Goal: Task Accomplishment & Management: Use online tool/utility

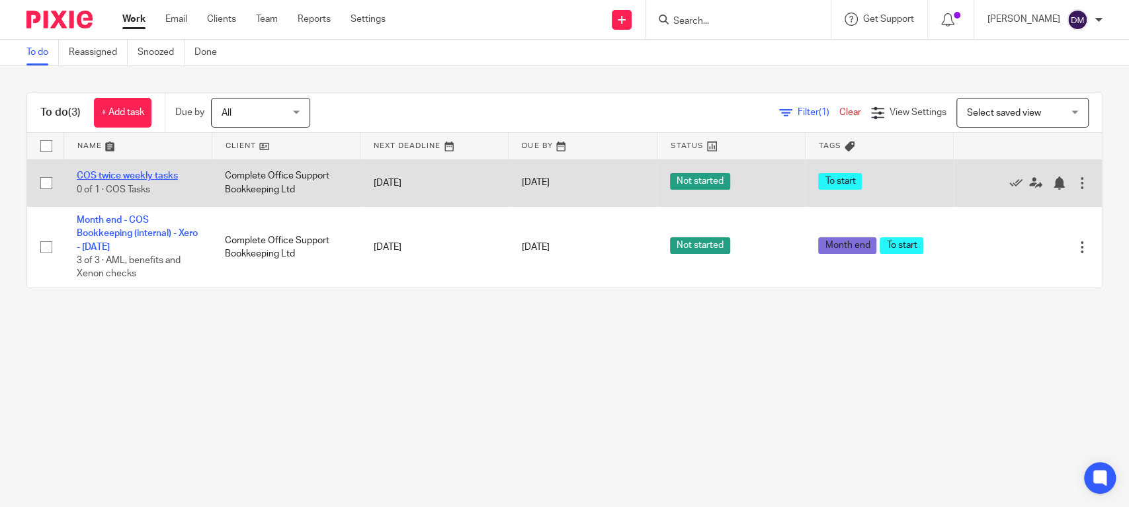
click at [102, 177] on link "COS twice weekly tasks" at bounding box center [127, 175] width 101 height 9
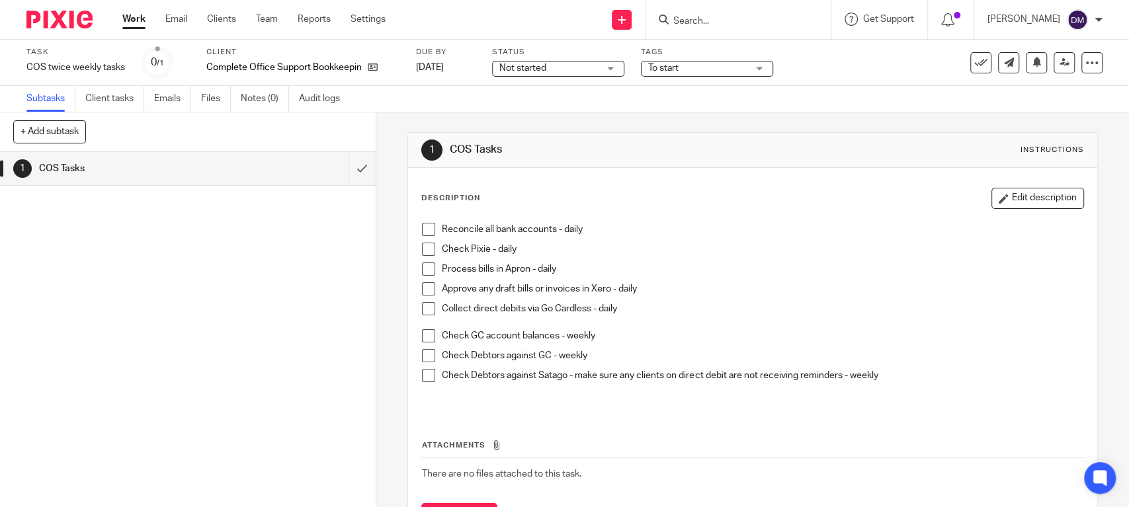
click at [429, 251] on span at bounding box center [428, 249] width 13 height 13
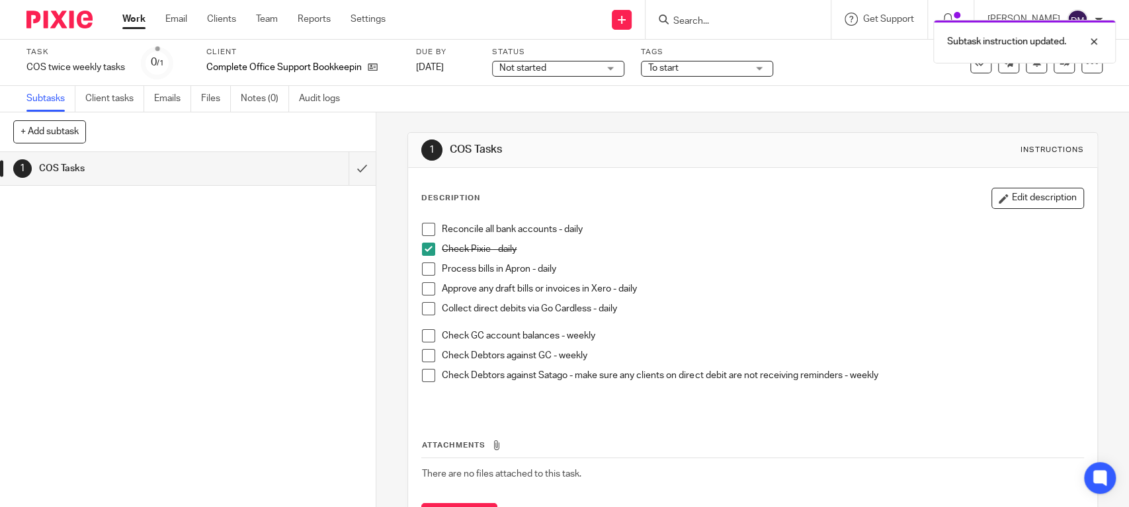
click at [427, 229] on span at bounding box center [428, 229] width 13 height 13
click at [423, 267] on span at bounding box center [428, 269] width 13 height 13
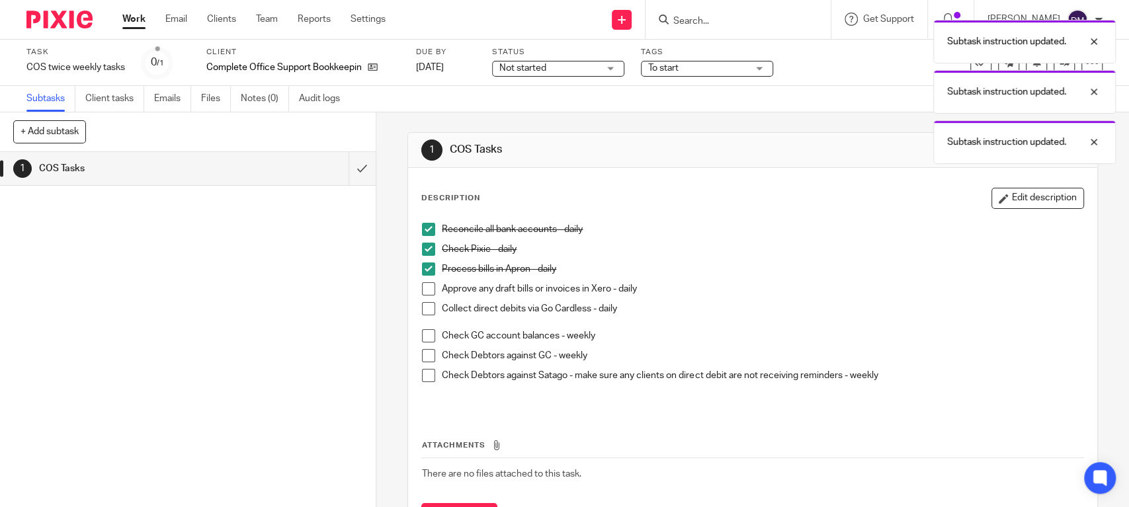
click at [423, 290] on span at bounding box center [428, 288] width 13 height 13
click at [424, 304] on span at bounding box center [428, 308] width 13 height 13
click at [422, 329] on span at bounding box center [428, 335] width 13 height 13
click at [423, 354] on span at bounding box center [428, 355] width 13 height 13
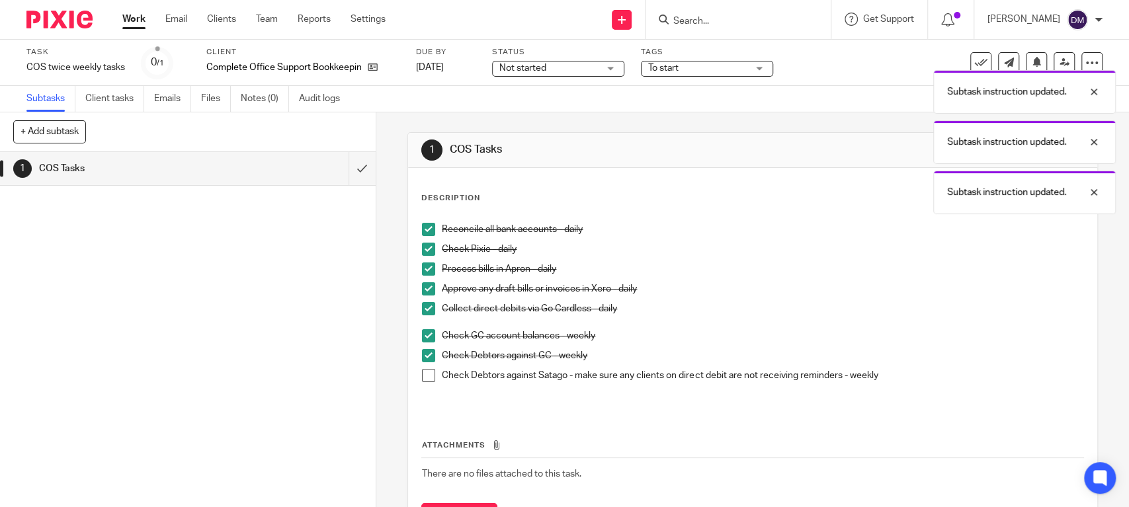
click at [423, 373] on span at bounding box center [428, 375] width 13 height 13
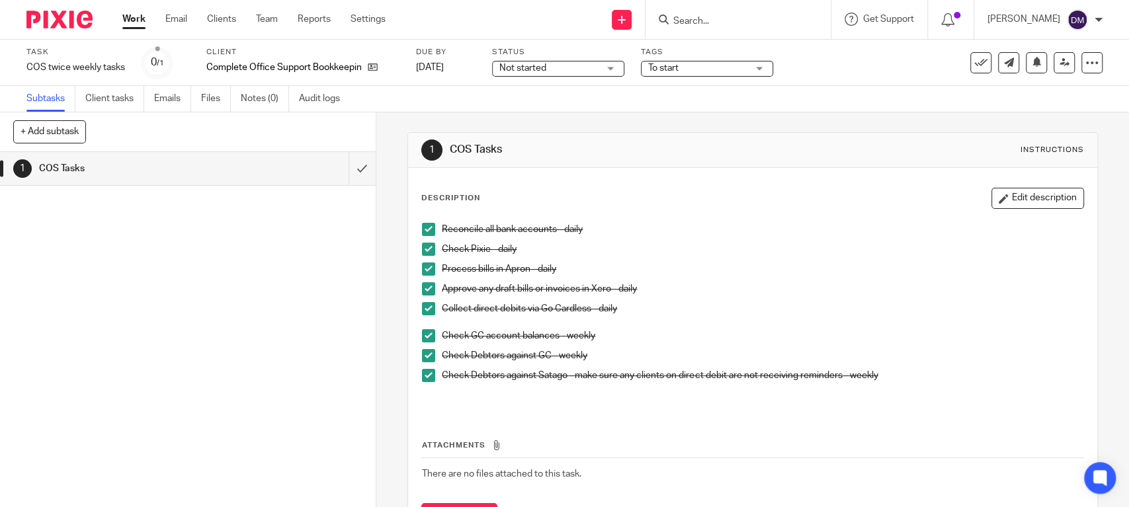
click at [128, 18] on link "Work" at bounding box center [133, 19] width 23 height 13
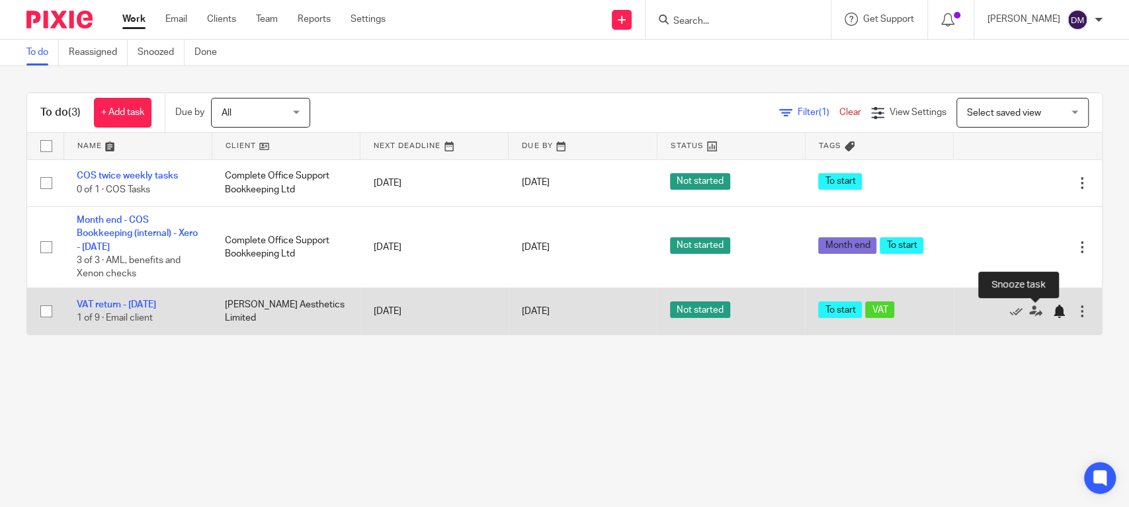
click at [1052, 312] on div at bounding box center [1058, 311] width 13 height 13
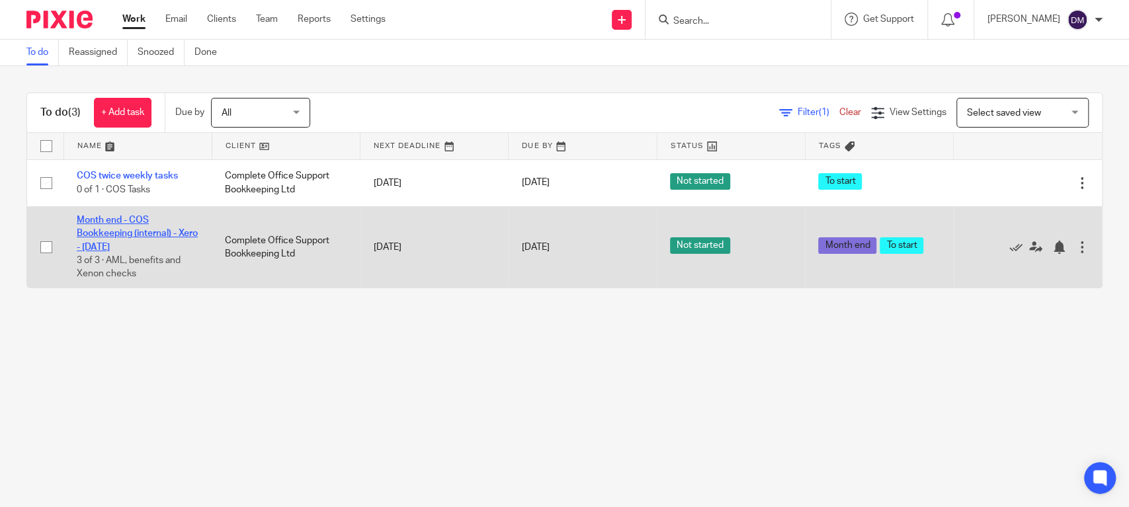
click at [138, 220] on link "Month end - COS Bookkeeping (internal) - Xero - July 2025" at bounding box center [137, 234] width 121 height 36
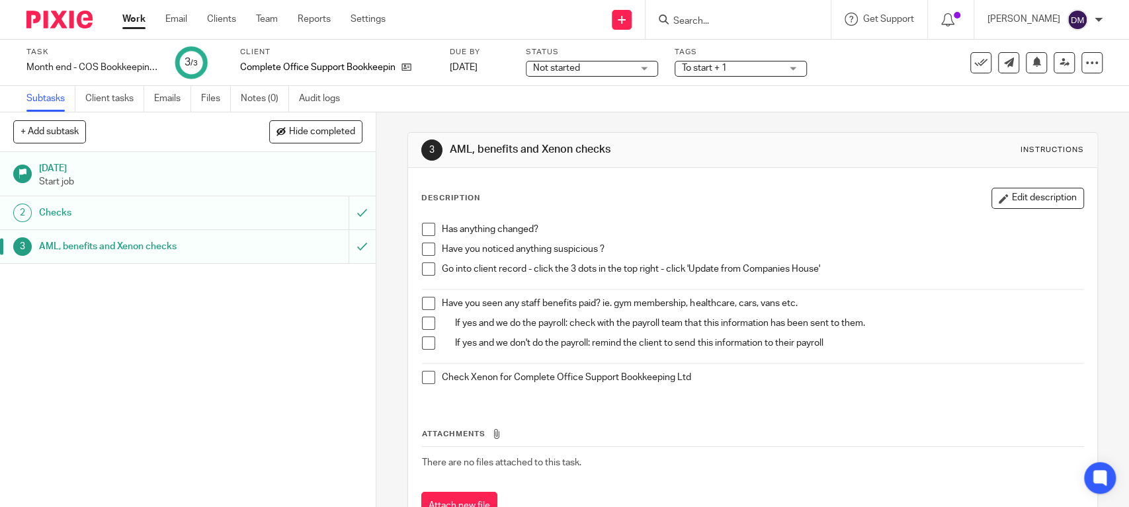
click at [427, 230] on span at bounding box center [428, 229] width 13 height 13
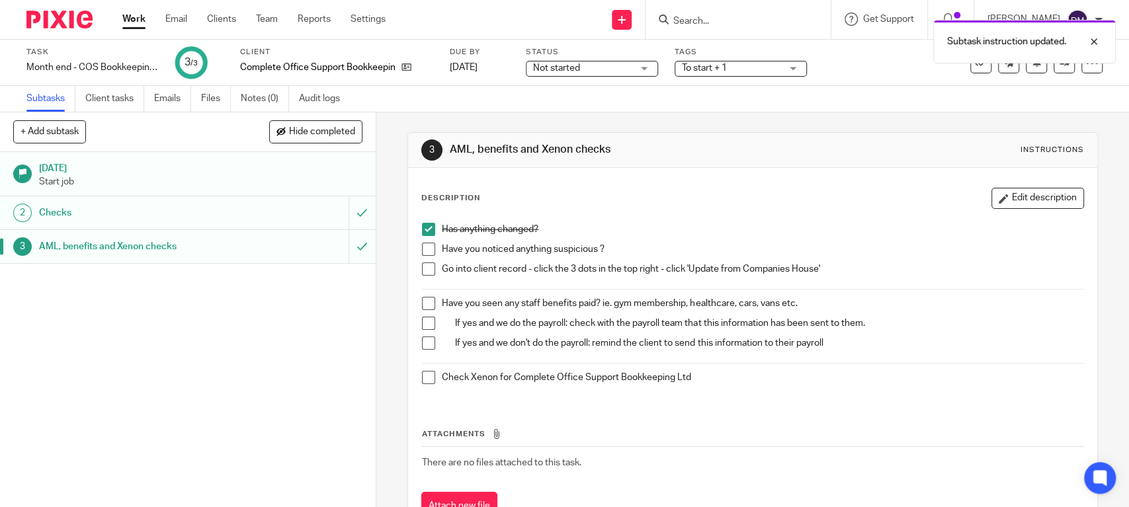
click at [427, 246] on span at bounding box center [428, 249] width 13 height 13
click at [422, 269] on span at bounding box center [428, 269] width 13 height 13
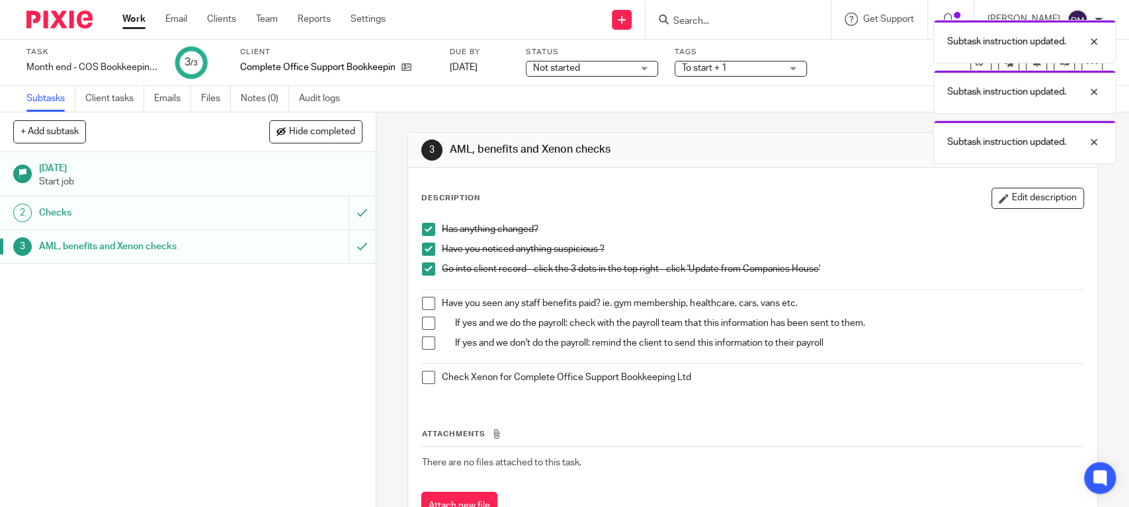
click at [423, 303] on span at bounding box center [428, 303] width 13 height 13
click at [422, 320] on span at bounding box center [428, 323] width 13 height 13
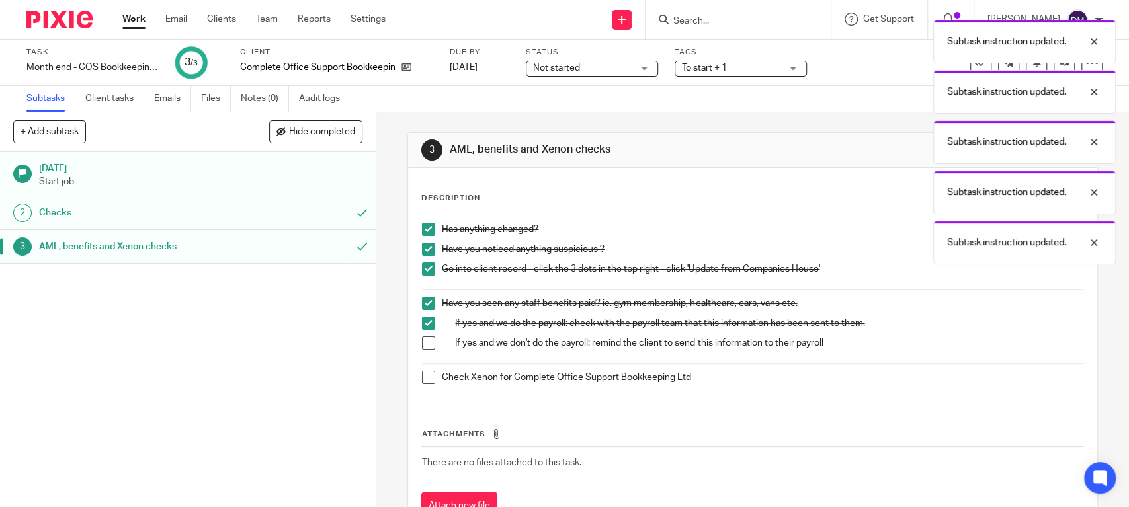
click at [425, 341] on span at bounding box center [428, 343] width 13 height 13
click at [422, 376] on span at bounding box center [428, 377] width 13 height 13
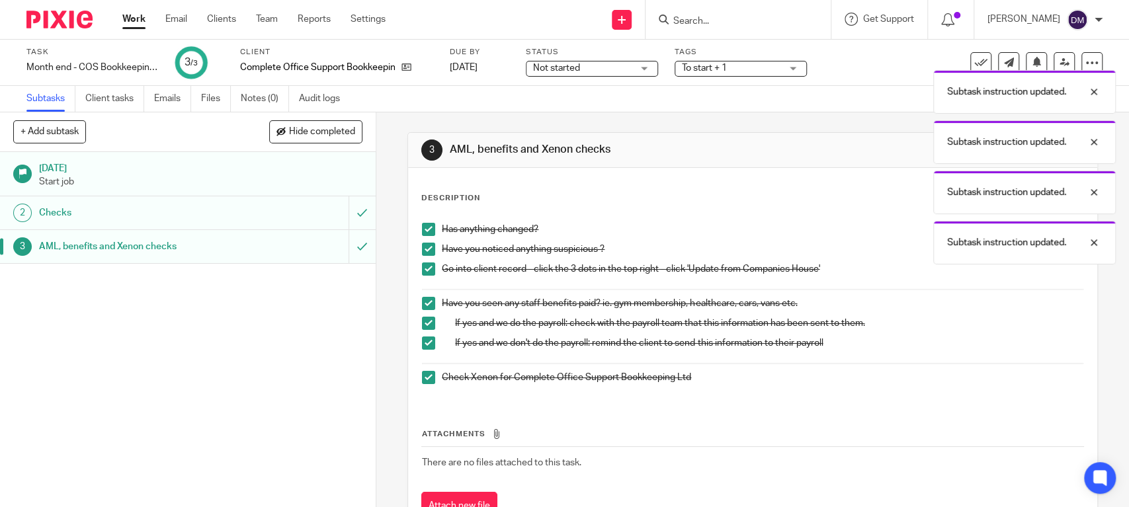
click at [63, 211] on h1 "Checks" at bounding box center [138, 213] width 198 height 20
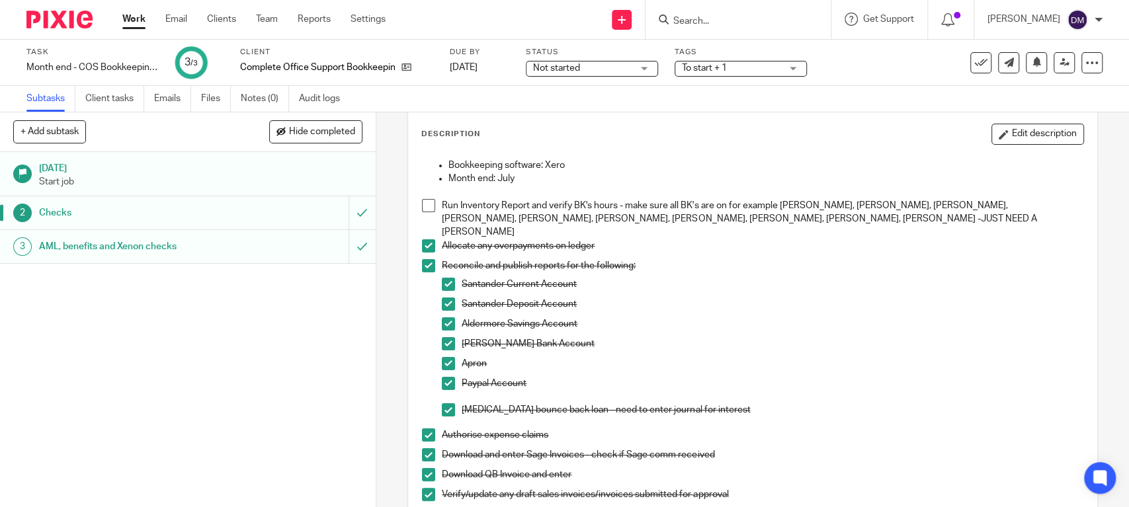
scroll to position [88, 0]
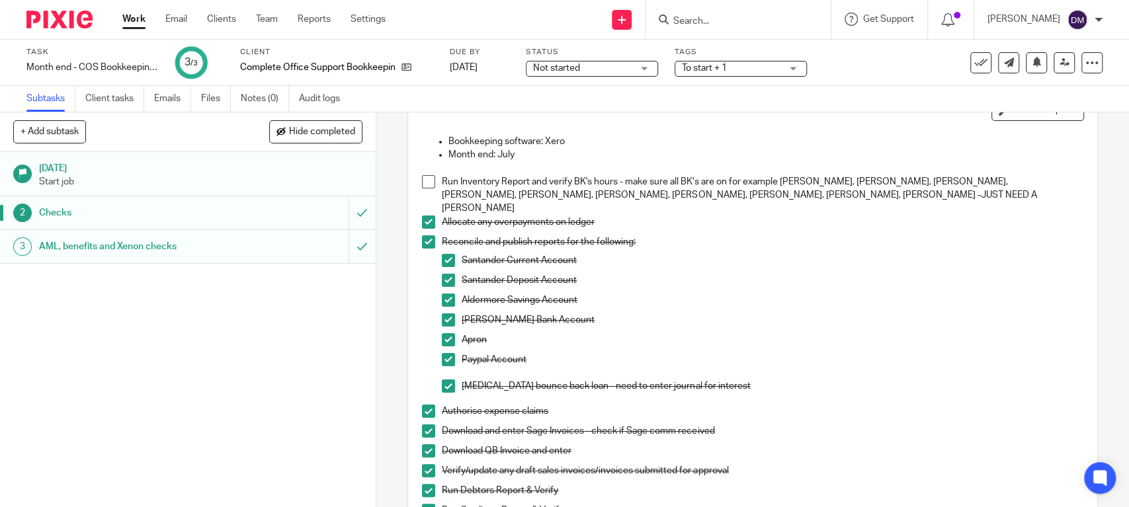
click at [427, 185] on span at bounding box center [428, 181] width 13 height 13
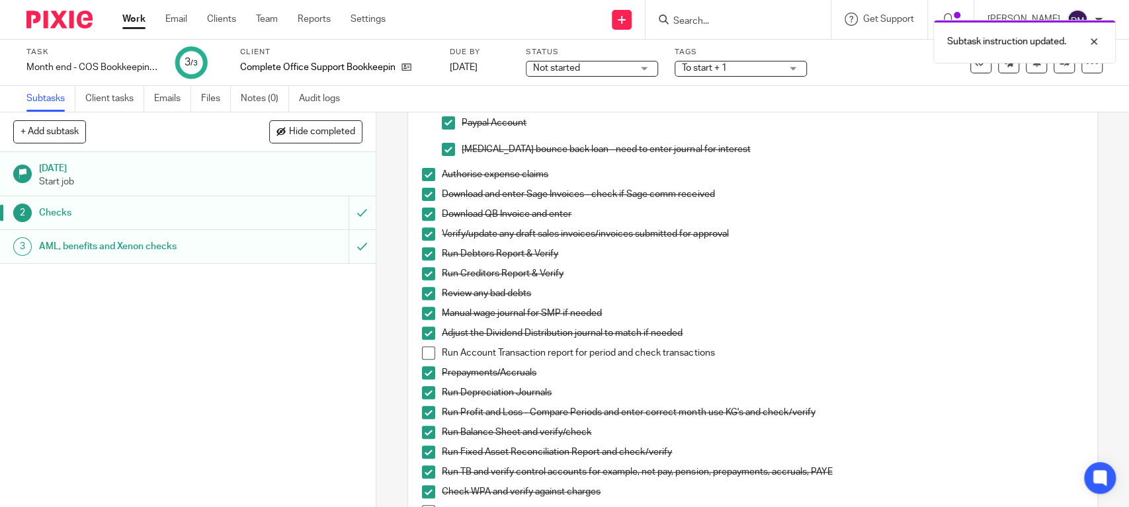
scroll to position [353, 0]
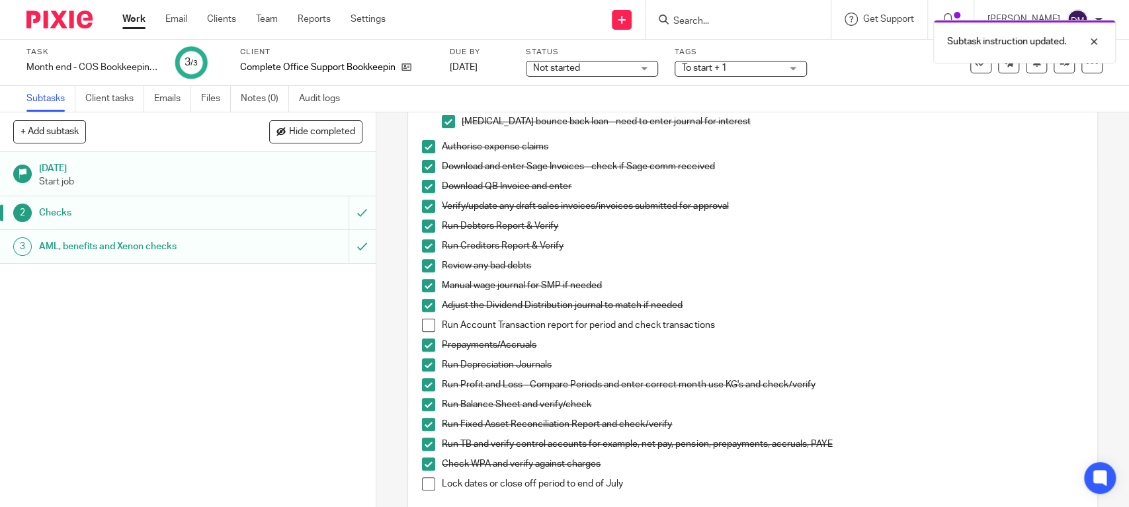
click at [422, 319] on span at bounding box center [428, 325] width 13 height 13
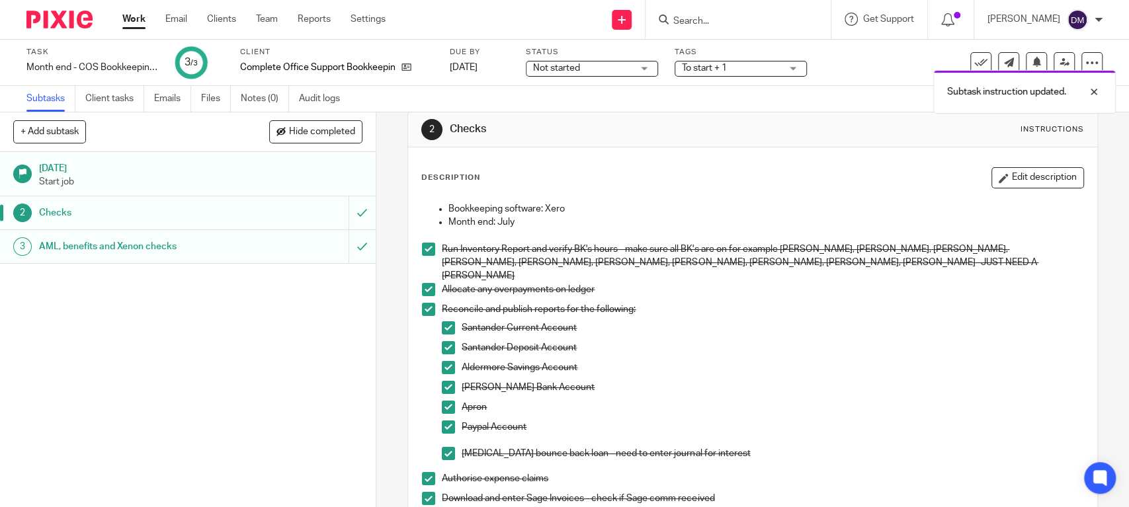
scroll to position [0, 0]
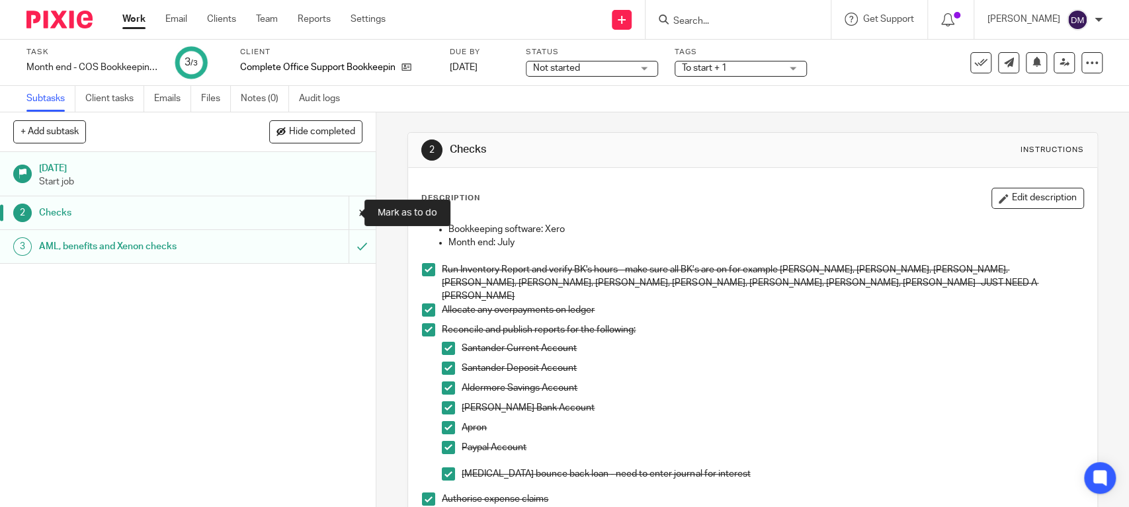
click at [345, 212] on input "submit" at bounding box center [188, 212] width 376 height 33
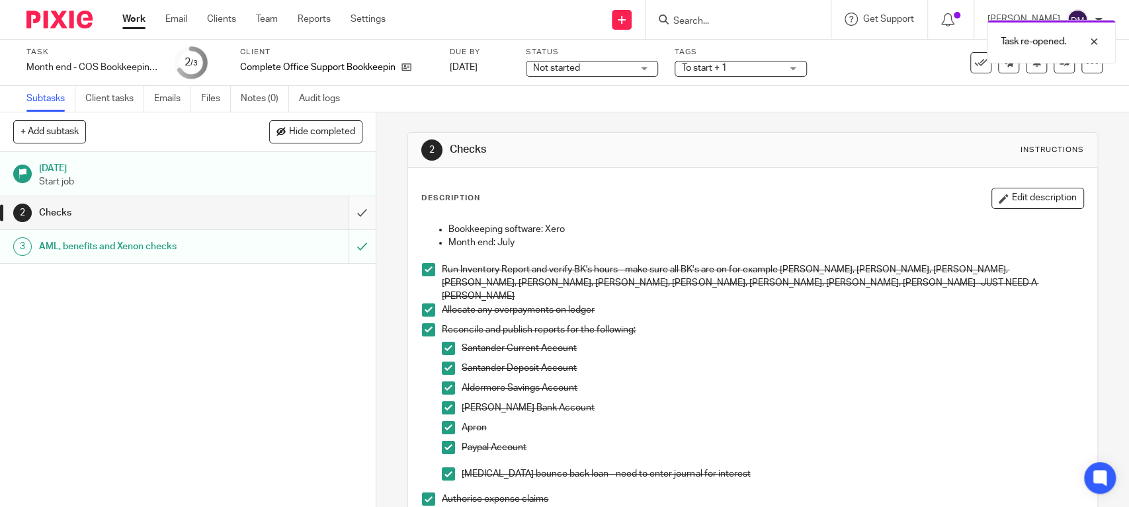
click at [347, 213] on input "submit" at bounding box center [188, 212] width 376 height 33
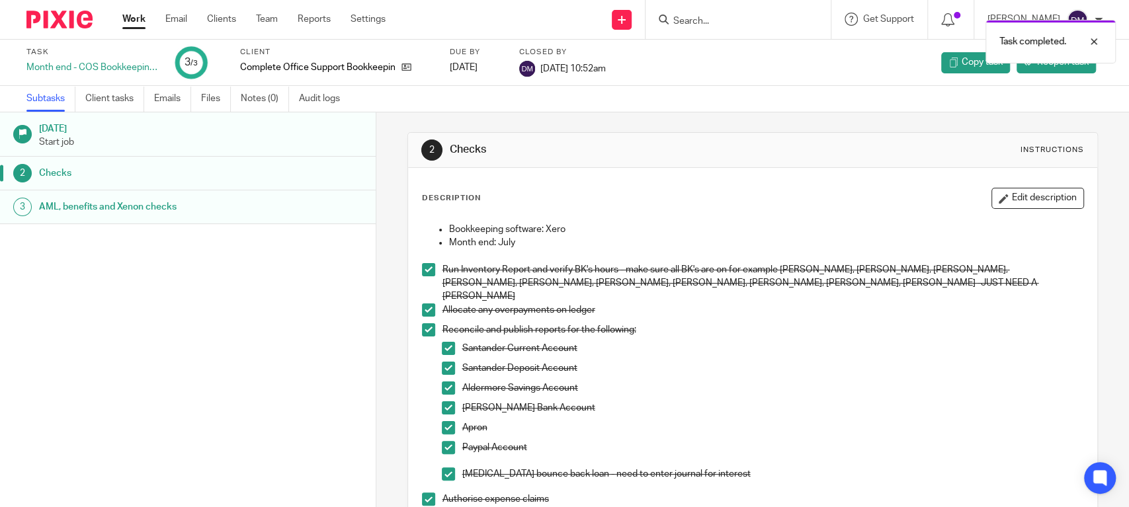
click at [126, 17] on link "Work" at bounding box center [133, 19] width 23 height 13
